Goal: Task Accomplishment & Management: Complete application form

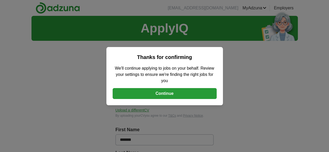
click at [161, 93] on button "Continue" at bounding box center [165, 93] width 104 height 11
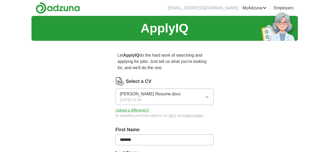
click at [161, 91] on span "[PERSON_NAME] Resume.docx" at bounding box center [150, 94] width 61 height 6
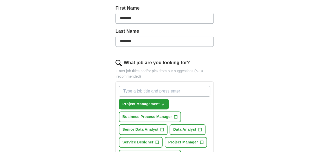
scroll to position [130, 0]
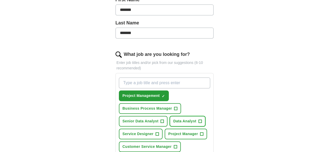
click at [199, 120] on span "+" at bounding box center [200, 122] width 3 height 4
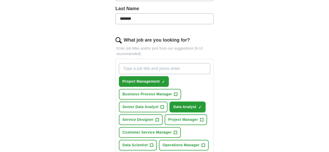
scroll to position [156, 0]
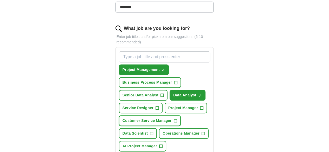
click at [159, 116] on button "Customer Service Manager +" at bounding box center [150, 121] width 62 height 11
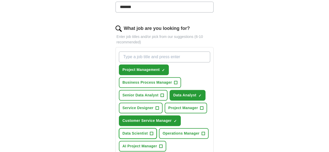
click at [148, 131] on span "Data Scientist" at bounding box center [136, 133] width 26 height 5
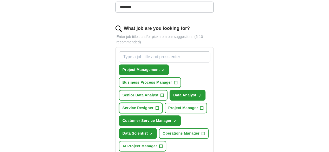
click at [147, 103] on button "Service Designer +" at bounding box center [141, 108] width 44 height 11
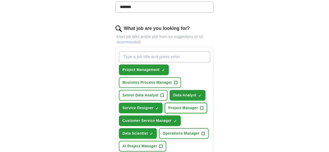
click at [192, 103] on button "Project Manager +" at bounding box center [186, 108] width 42 height 11
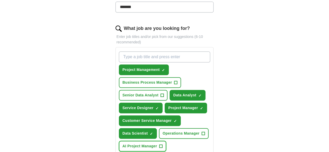
click at [163, 145] on span "+" at bounding box center [160, 147] width 3 height 4
click at [182, 123] on div "Project Management ✓ × Business Process Manager + Senior Data Analyst + Data An…" at bounding box center [165, 107] width 94 height 117
drag, startPoint x: 119, startPoint y: 134, endPoint x: 121, endPoint y: 130, distance: 3.6
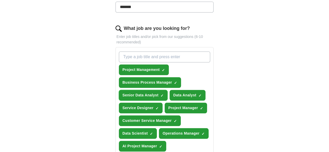
click at [152, 90] on button "Senior Data Analyst ✓ ×" at bounding box center [143, 95] width 49 height 11
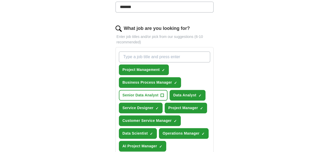
click at [136, 52] on input "What job are you looking for?" at bounding box center [165, 57] width 92 height 11
type input "Housing Officer"
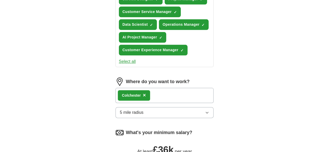
scroll to position [286, 0]
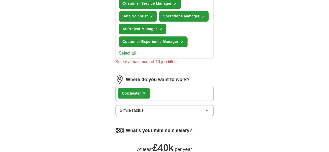
drag, startPoint x: 133, startPoint y: 116, endPoint x: 139, endPoint y: 116, distance: 6.3
click at [139, 127] on div "What's your minimum salary? At least £ 40k per year £ 20 k £ 100 k+" at bounding box center [165, 151] width 98 height 48
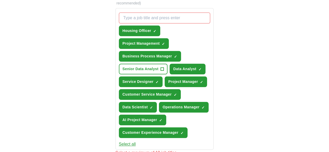
scroll to position [182, 0]
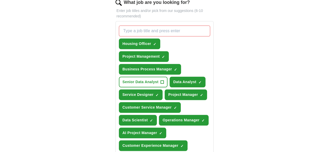
click at [123, 26] on input "What job are you looking for?" at bounding box center [165, 31] width 92 height 11
type input "A"
type input "Data Entry Officer"
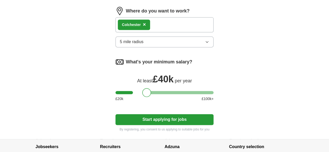
scroll to position [361, 0]
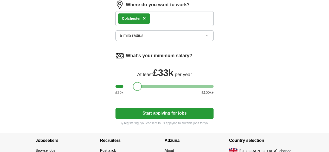
drag, startPoint x: 139, startPoint y: 50, endPoint x: 129, endPoint y: 49, distance: 9.7
click at [133, 82] on div at bounding box center [137, 86] width 9 height 9
drag, startPoint x: 130, startPoint y: 48, endPoint x: 128, endPoint y: 48, distance: 2.6
click at [130, 82] on div at bounding box center [134, 86] width 9 height 9
click at [163, 108] on button "Start applying for jobs" at bounding box center [165, 113] width 98 height 11
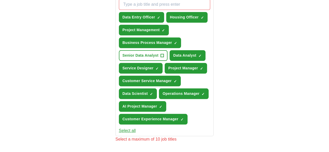
scroll to position [179, 0]
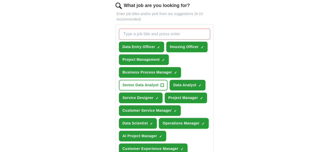
click at [0, 0] on span "×" at bounding box center [0, 0] width 0 height 0
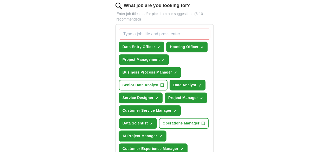
click at [0, 0] on span "×" at bounding box center [0, 0] width 0 height 0
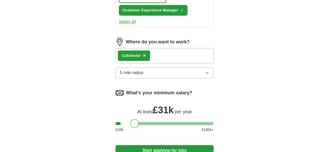
scroll to position [335, 0]
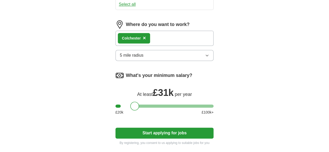
click at [182, 128] on button "Start applying for jobs" at bounding box center [165, 133] width 98 height 11
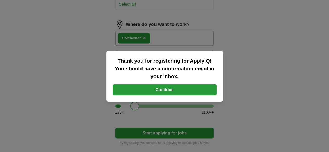
click at [179, 87] on button "Continue" at bounding box center [165, 90] width 104 height 11
